Goal: Task Accomplishment & Management: Manage account settings

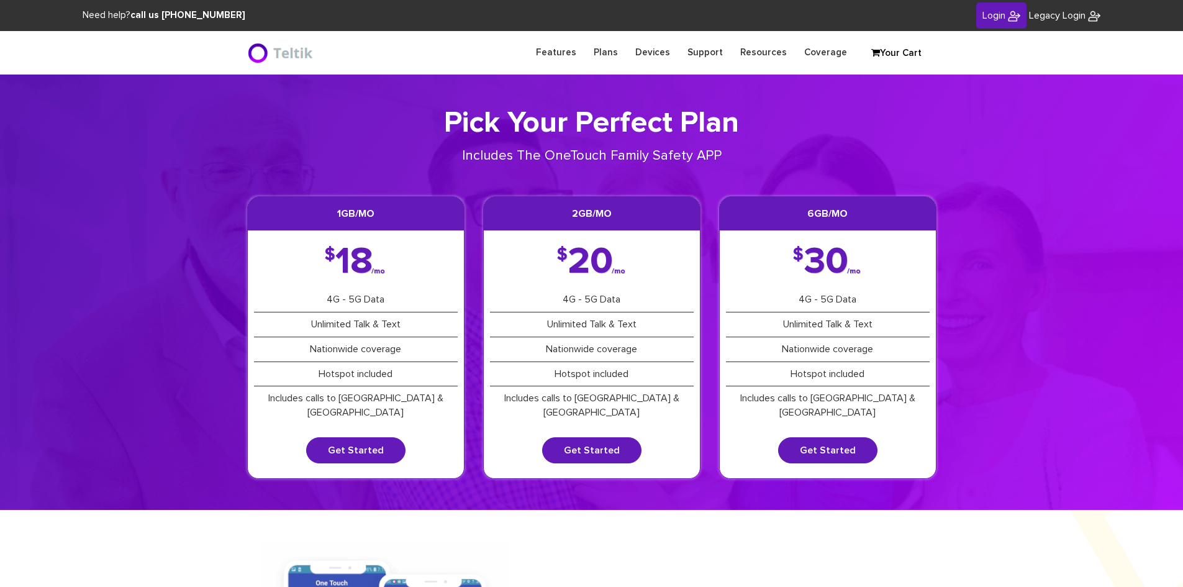
type input "[PERSON_NAME][EMAIL_ADDRESS][DOMAIN_NAME]"
click at [986, 7] on link "Login" at bounding box center [1001, 15] width 50 height 27
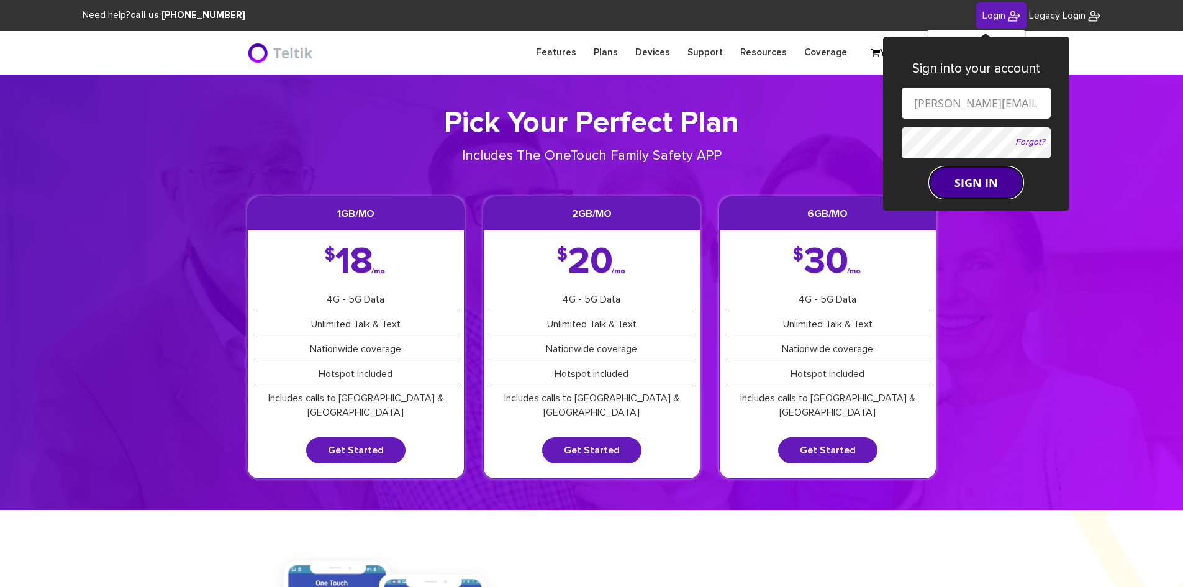
click at [958, 175] on button "SIGN IN" at bounding box center [976, 182] width 93 height 31
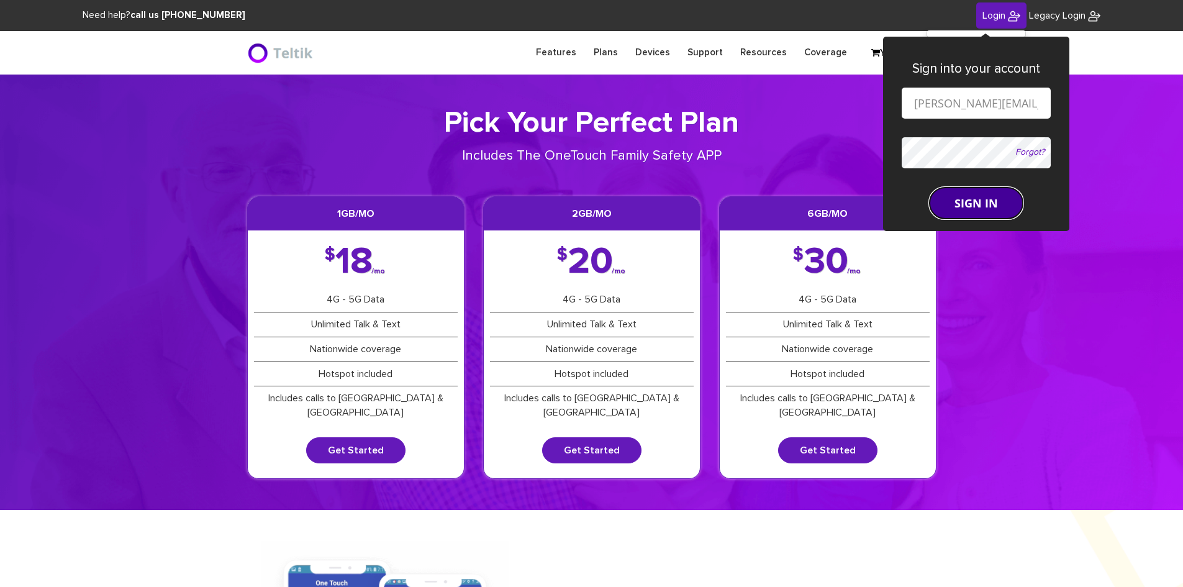
click at [951, 213] on button "SIGN IN" at bounding box center [976, 203] width 93 height 31
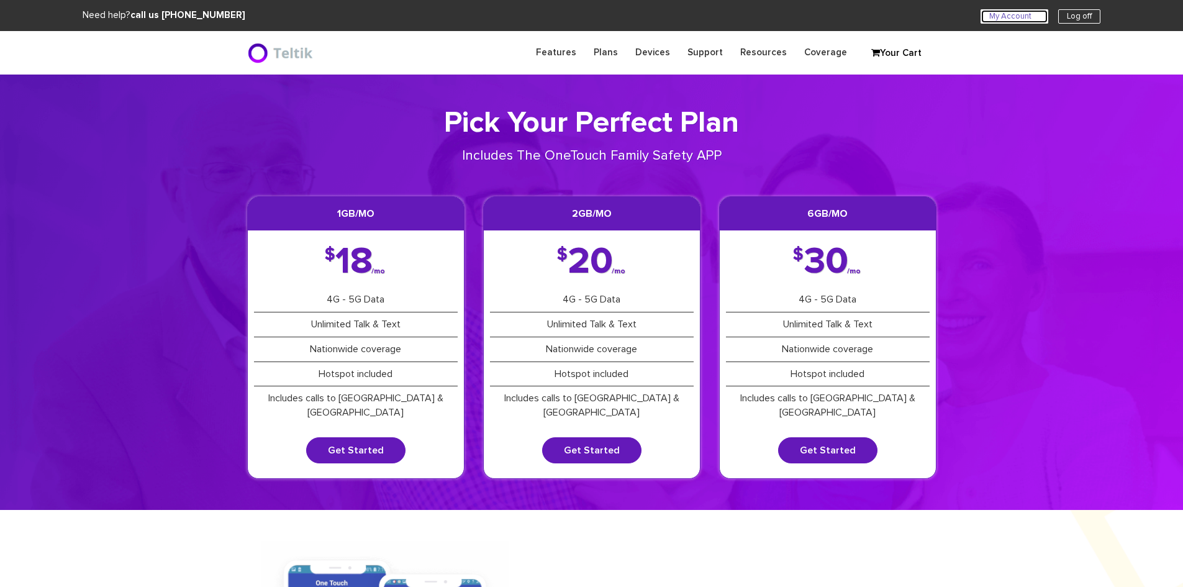
click at [1015, 16] on link "My Account U" at bounding box center [1015, 16] width 68 height 14
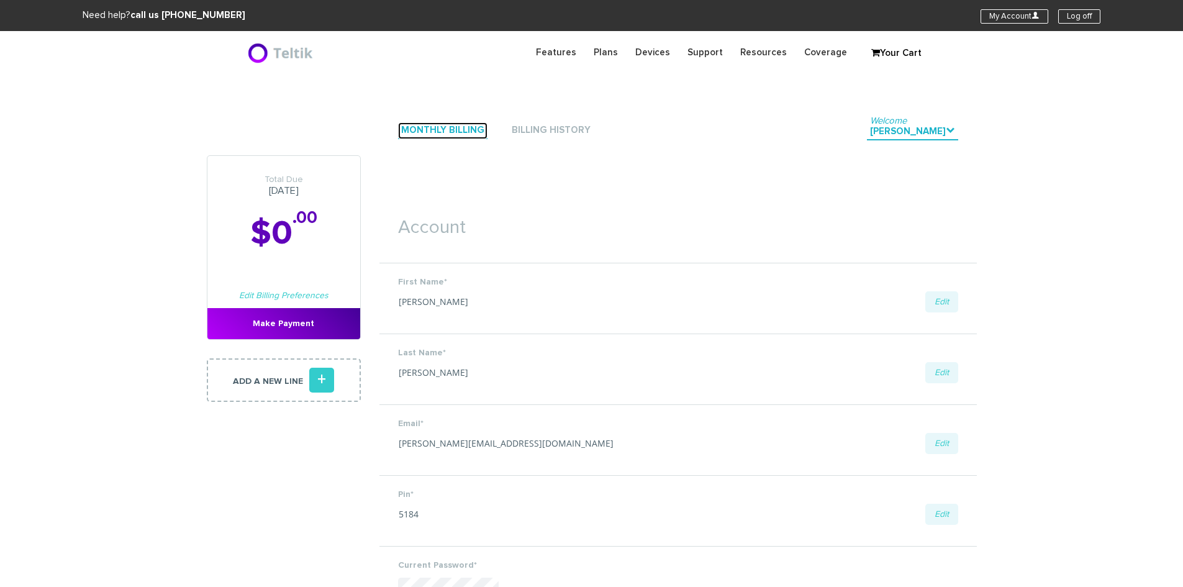
click at [461, 132] on link "Monthly Billing" at bounding box center [442, 130] width 89 height 17
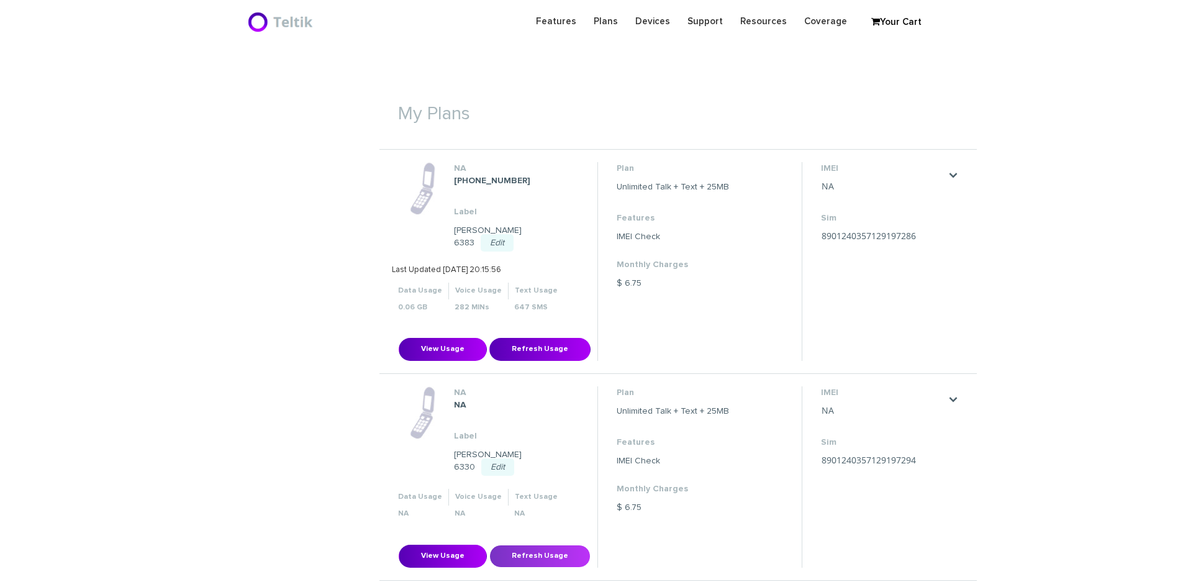
scroll to position [271, 0]
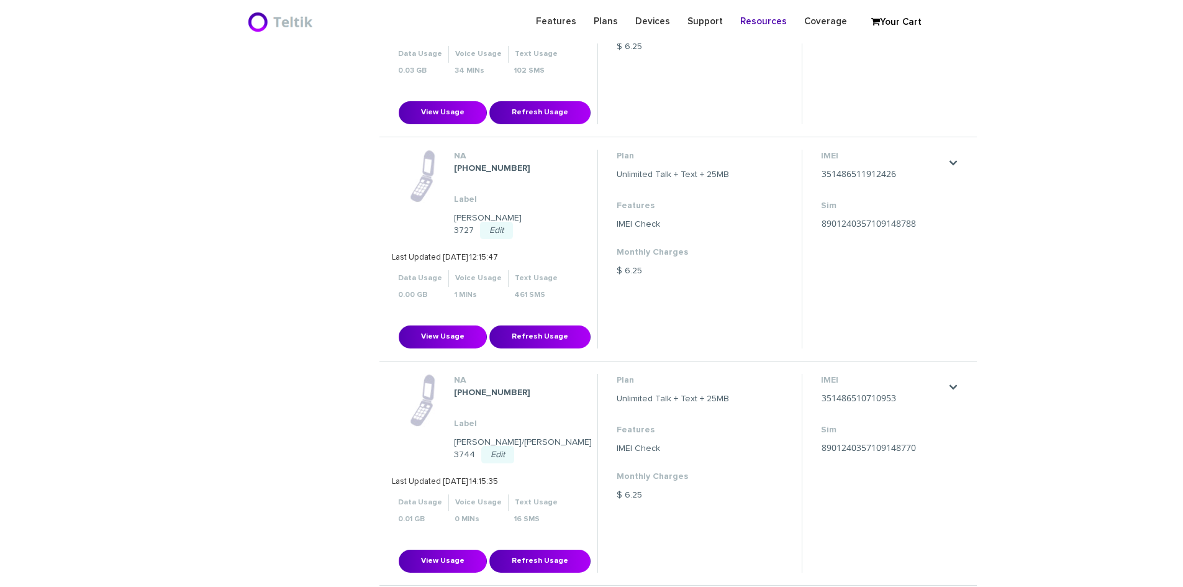
scroll to position [2385, 0]
